Goal: Transaction & Acquisition: Purchase product/service

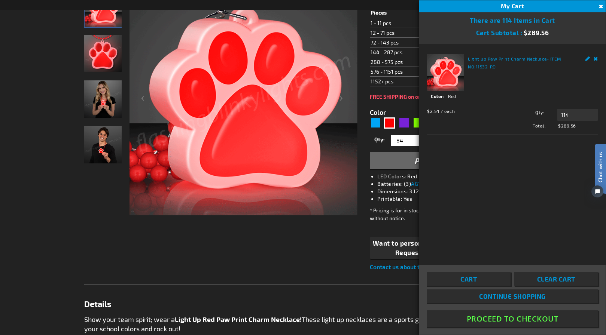
click at [601, 4] on button "Close" at bounding box center [600, 7] width 8 height 8
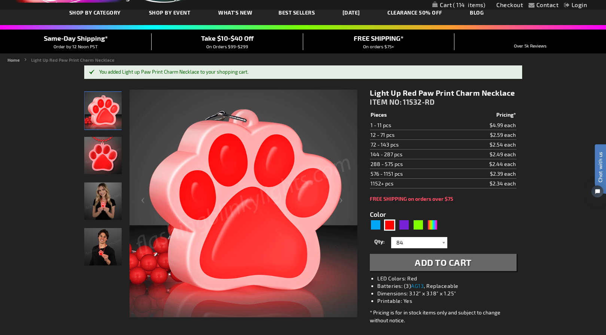
scroll to position [51, 0]
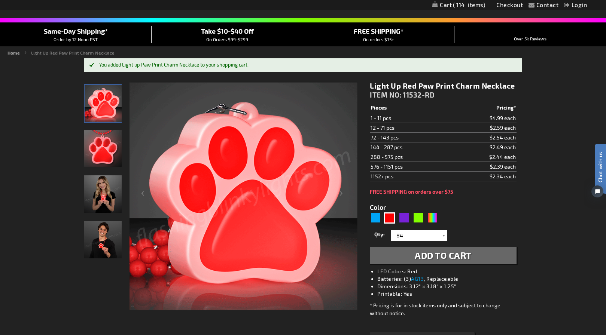
click at [99, 150] on img "Light Up Red Paw Print LED Charm Necklaces" at bounding box center [102, 148] width 37 height 37
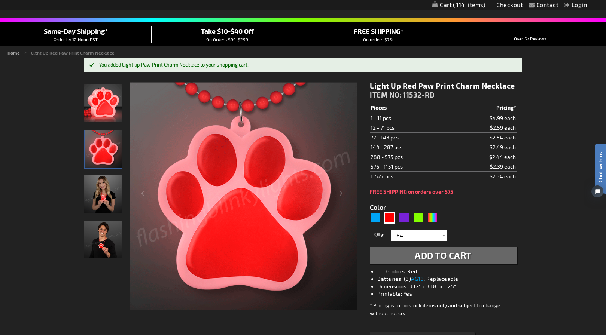
click at [100, 99] on img "Light Up Red Paw Print LED Charm Necklaces" at bounding box center [102, 102] width 37 height 37
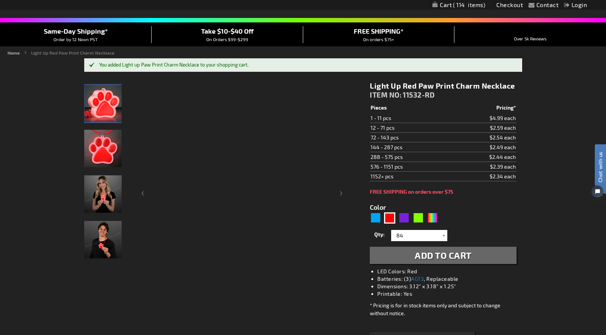
click at [100, 190] on img "Woman wearing Light Up Red Paw Print LED Charm Necklaces" at bounding box center [102, 193] width 37 height 37
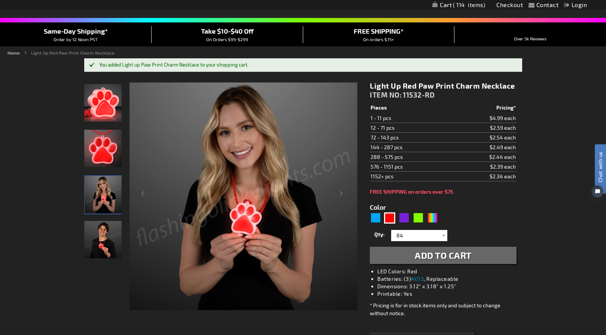
click at [103, 248] on img "Man wearing Light Up Red Paw Print LED Charm Necklaces" at bounding box center [102, 239] width 37 height 37
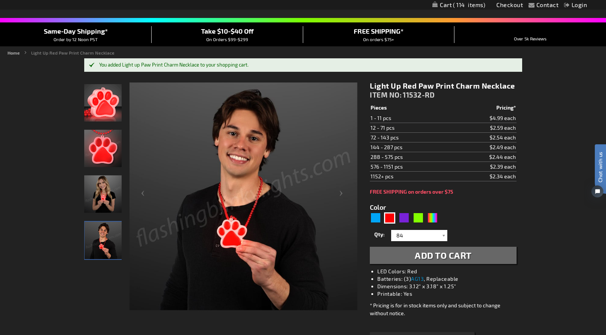
click at [110, 101] on img "Light Up Red Paw Print LED Charm Necklaces" at bounding box center [102, 102] width 37 height 37
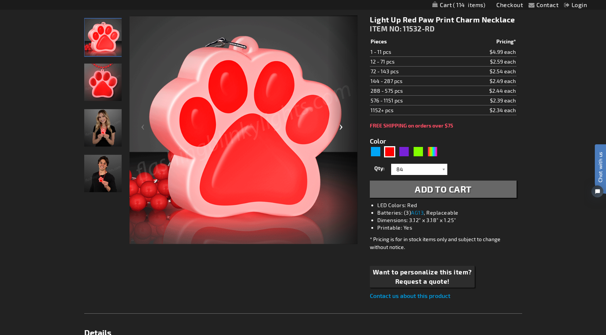
scroll to position [123, 0]
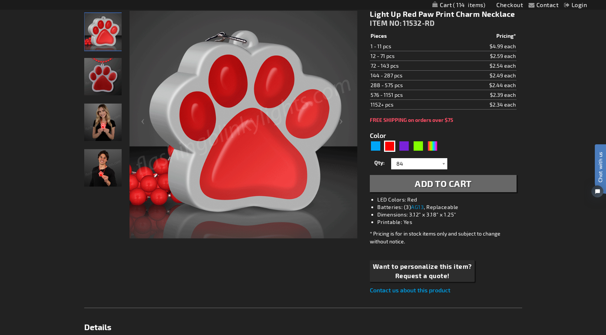
click at [97, 30] on img "Light Up Red Paw Print LED Charm Necklaces" at bounding box center [103, 31] width 37 height 37
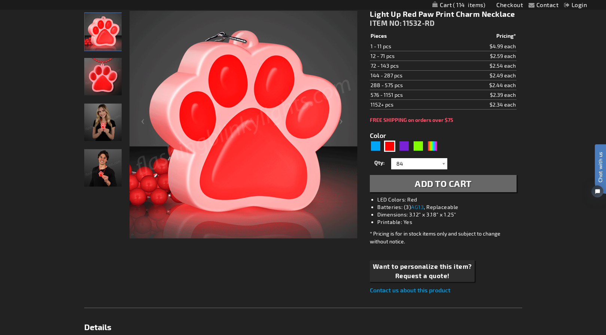
click at [105, 67] on img "Light Up Red Paw Print LED Charm Necklaces" at bounding box center [102, 76] width 37 height 37
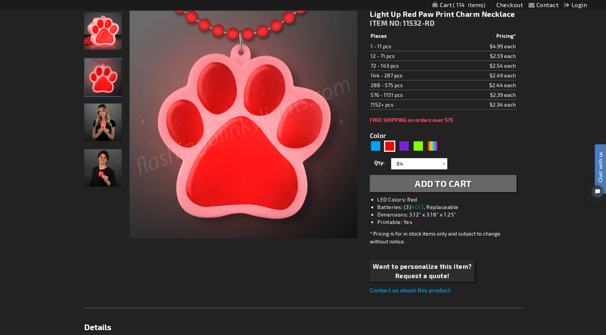
click at [104, 28] on img "Light Up Red Paw Print LED Charm Necklaces" at bounding box center [102, 30] width 37 height 37
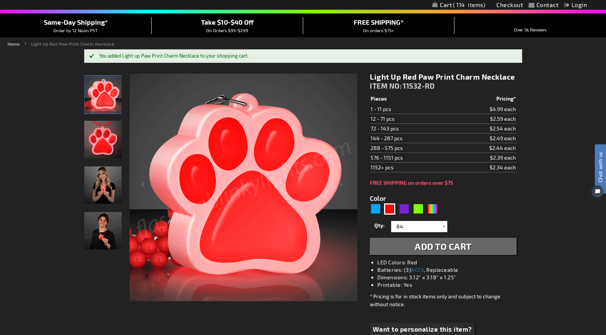
scroll to position [59, 0]
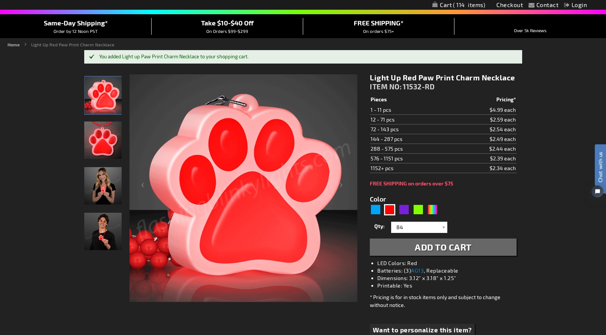
click at [99, 132] on img "Light Up Red Paw Print LED Charm Necklaces" at bounding box center [102, 140] width 37 height 37
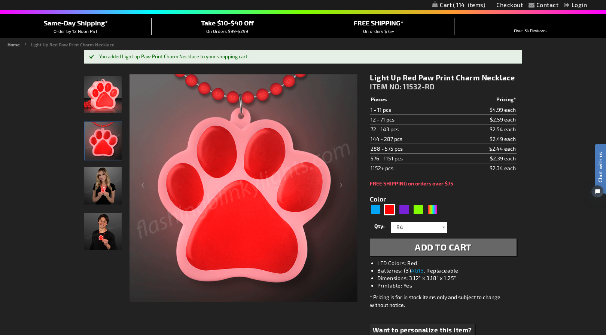
click at [106, 137] on img "Light Up Red Paw Print LED Charm Necklaces" at bounding box center [103, 140] width 37 height 37
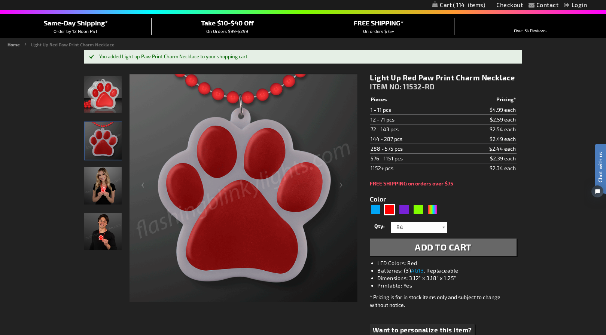
click at [107, 103] on img "Light Up Red Paw Print LED Charm Necklaces" at bounding box center [102, 94] width 37 height 37
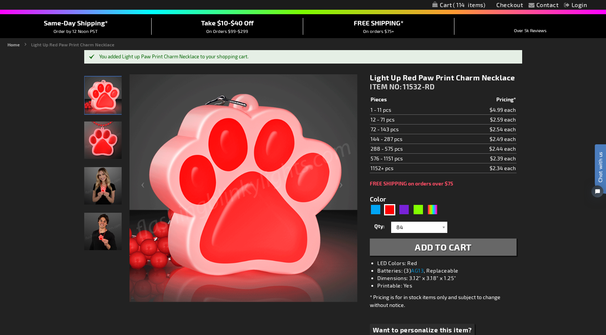
click at [103, 149] on img "Light Up Red Paw Print LED Charm Necklaces" at bounding box center [102, 140] width 37 height 37
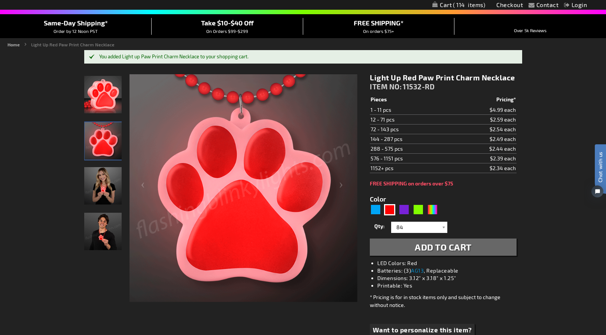
click at [106, 98] on img "Light Up Red Paw Print LED Charm Necklaces" at bounding box center [102, 94] width 37 height 37
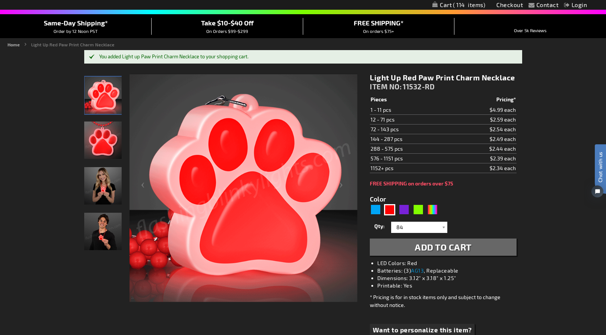
click at [107, 103] on img "Light Up Red Paw Print LED Charm Necklaces" at bounding box center [103, 95] width 37 height 37
click at [108, 132] on img "Light Up Red Paw Print LED Charm Necklaces" at bounding box center [102, 140] width 37 height 37
